Goal: Information Seeking & Learning: Learn about a topic

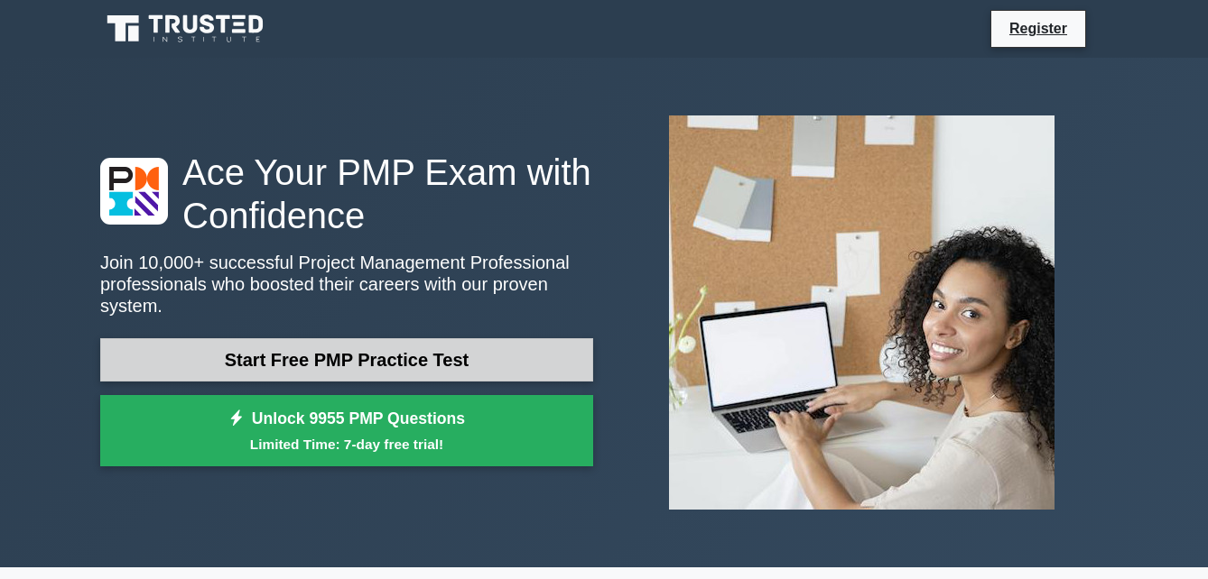
click at [455, 338] on link "Start Free PMP Practice Test" at bounding box center [346, 359] width 493 height 43
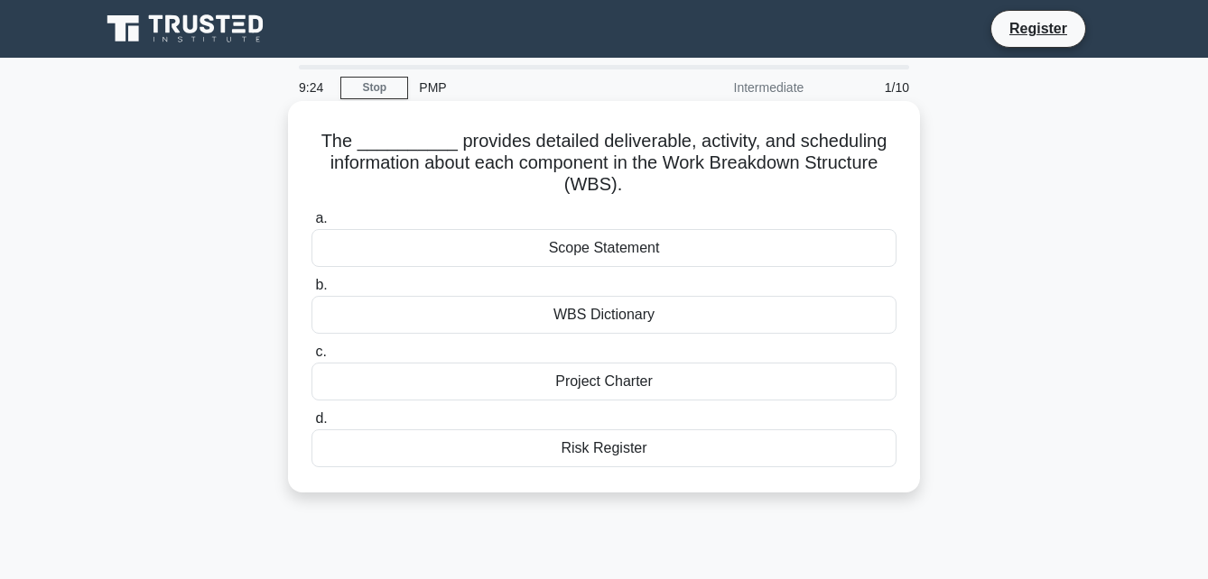
click at [451, 385] on div "Project Charter" at bounding box center [603, 382] width 585 height 38
click at [311, 358] on input "c. Project Charter" at bounding box center [311, 353] width 0 height 12
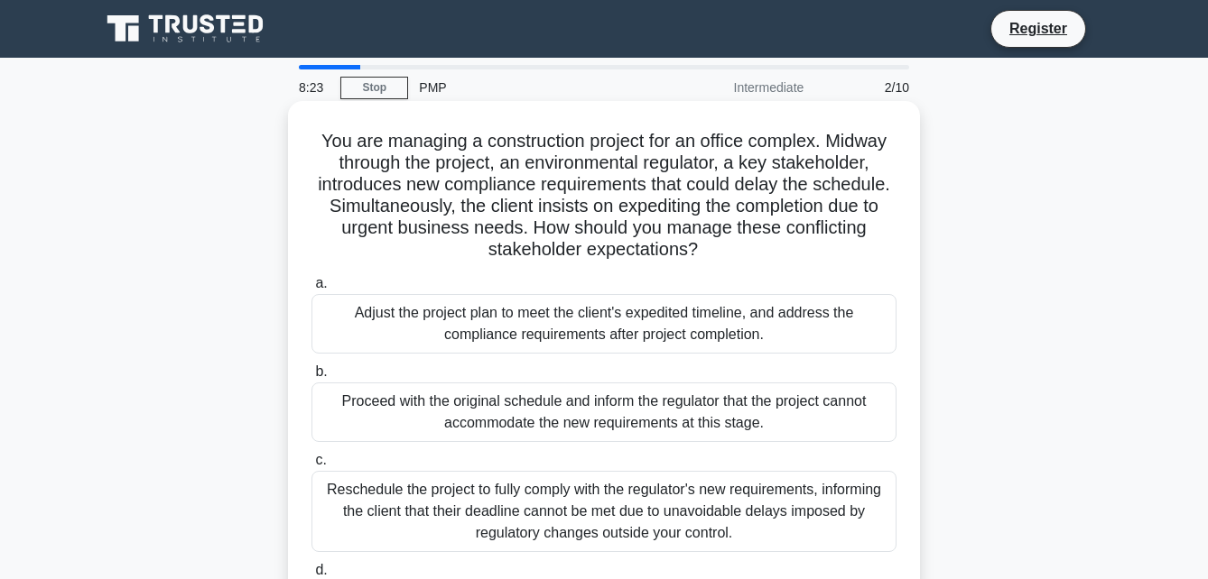
click at [442, 337] on div "Adjust the project plan to meet the client's expedited timeline, and address th…" at bounding box center [603, 324] width 585 height 60
click at [311, 290] on input "a. Adjust the project plan to meet the client's expedited timeline, and address…" at bounding box center [311, 284] width 0 height 12
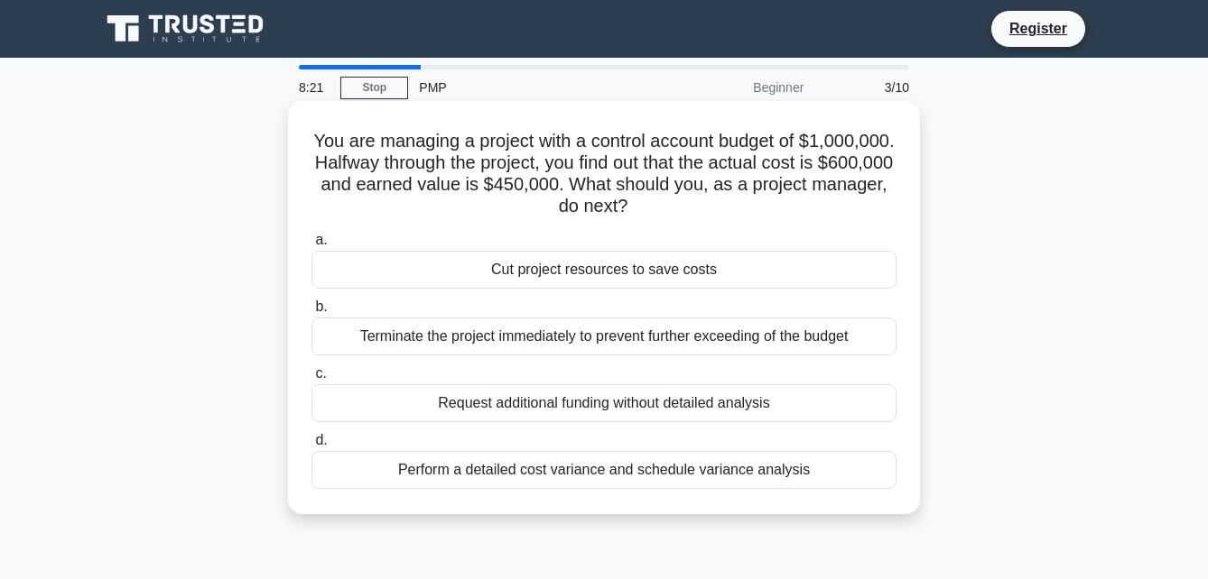
drag, startPoint x: 442, startPoint y: 337, endPoint x: 445, endPoint y: 348, distance: 12.0
click at [445, 348] on div "Terminate the project immediately to prevent further exceeding of the budget" at bounding box center [603, 337] width 585 height 38
click at [470, 403] on div "Request additional funding without detailed analysis" at bounding box center [603, 404] width 585 height 38
click at [311, 380] on input "c. Request additional funding without detailed analysis" at bounding box center [311, 374] width 0 height 12
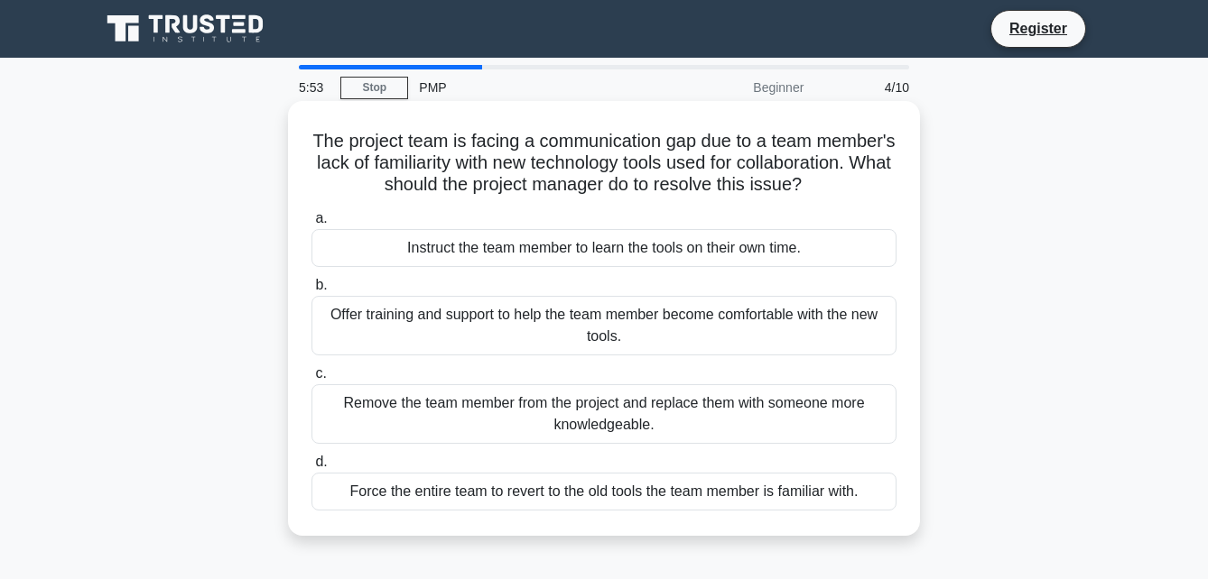
click at [457, 318] on div "Offer training and support to help the team member become comfortable with the …" at bounding box center [603, 326] width 585 height 60
click at [311, 292] on input "b. Offer training and support to help the team member become comfortable with t…" at bounding box center [311, 286] width 0 height 12
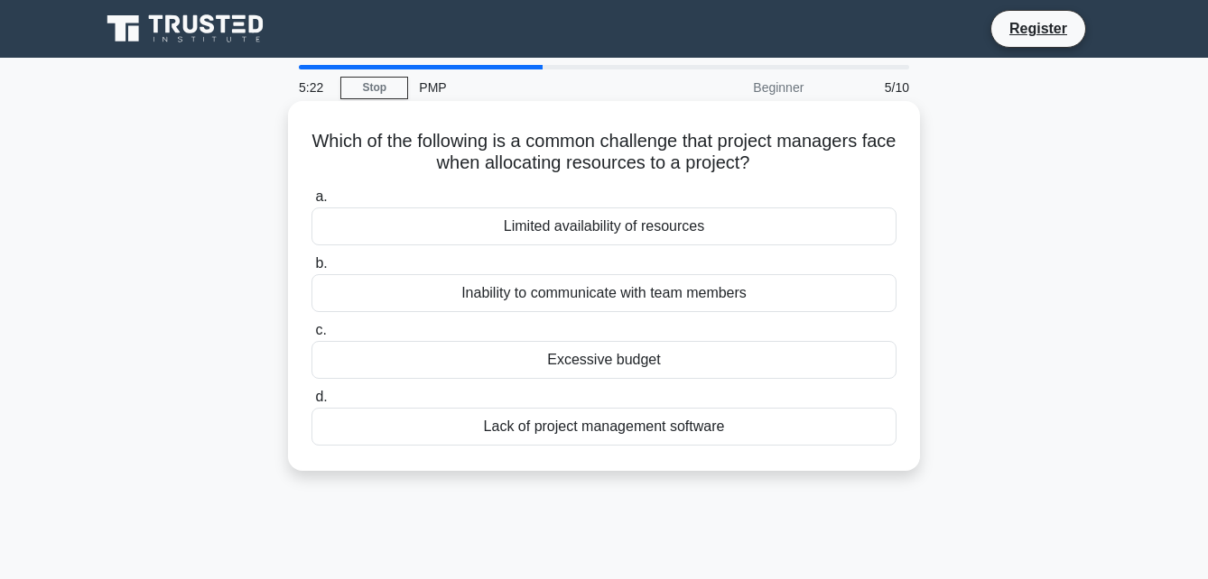
click at [498, 364] on div "Excessive budget" at bounding box center [603, 360] width 585 height 38
click at [311, 337] on input "c. Excessive budget" at bounding box center [311, 331] width 0 height 12
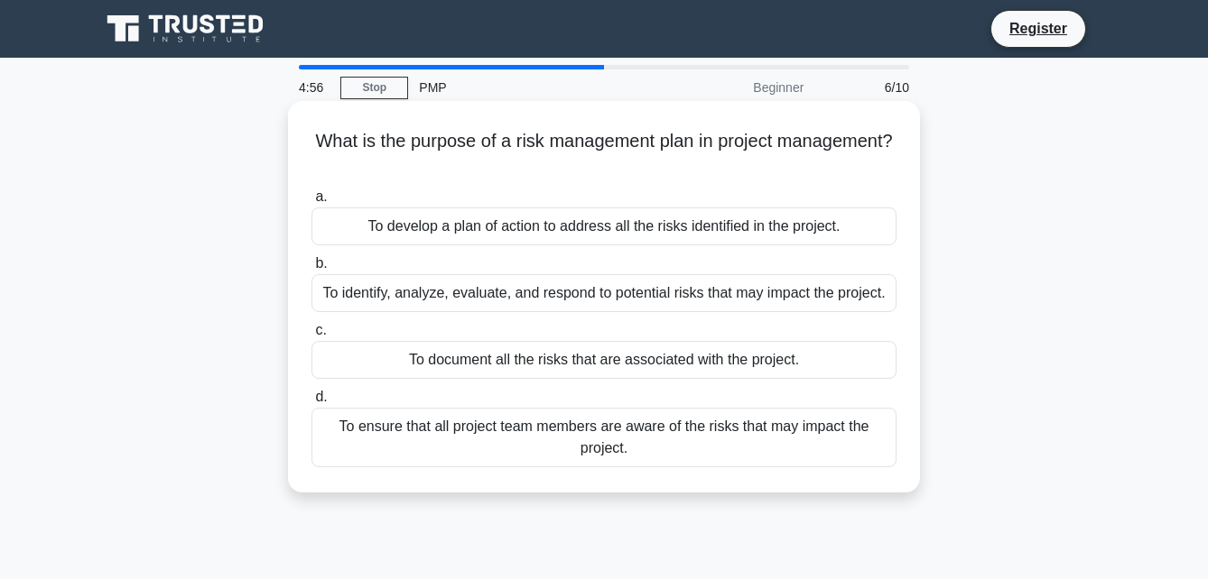
click at [469, 291] on div "To identify, analyze, evaluate, and respond to potential risks that may impact …" at bounding box center [603, 293] width 585 height 38
click at [311, 270] on input "b. To identify, analyze, evaluate, and respond to potential risks that may impa…" at bounding box center [311, 264] width 0 height 12
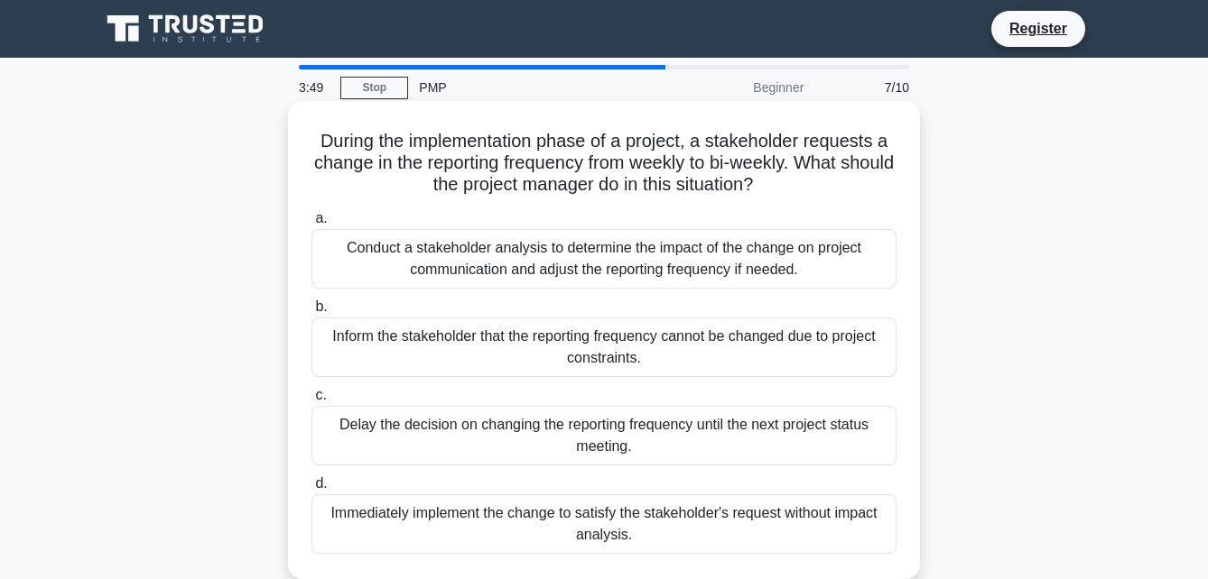
click at [471, 274] on div "Conduct a stakeholder analysis to determine the impact of the change on project…" at bounding box center [603, 259] width 585 height 60
click at [311, 225] on input "a. Conduct a stakeholder analysis to determine the impact of the change on proj…" at bounding box center [311, 219] width 0 height 12
